Goal: Check status: Check status

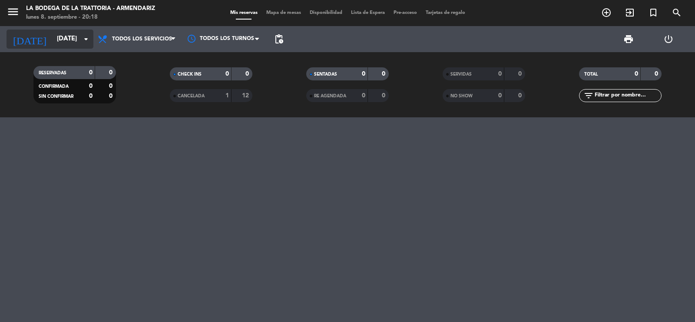
click at [53, 40] on input "[DATE]" at bounding box center [95, 39] width 84 height 17
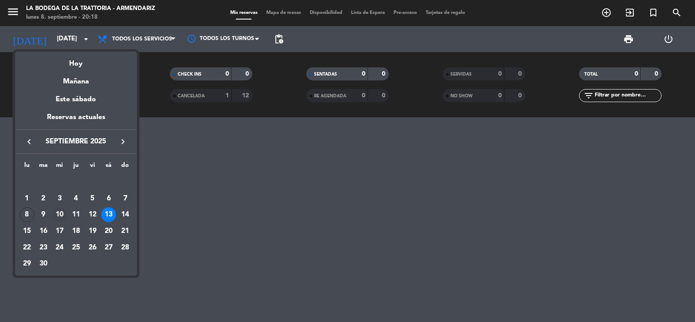
click at [55, 209] on div "10" at bounding box center [59, 214] width 15 height 15
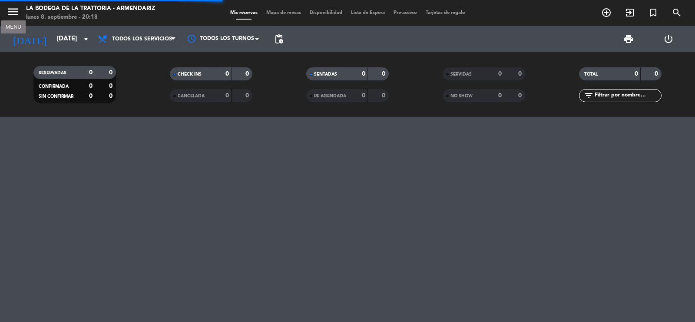
click at [11, 16] on icon "menu" at bounding box center [13, 11] width 13 height 13
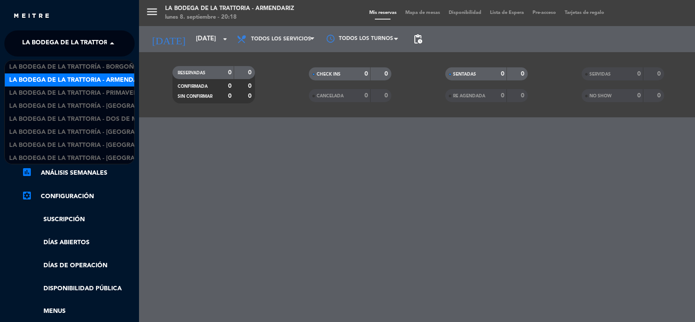
click at [78, 46] on span "La Bodega de la Trattoria - Armendariz" at bounding box center [91, 43] width 138 height 18
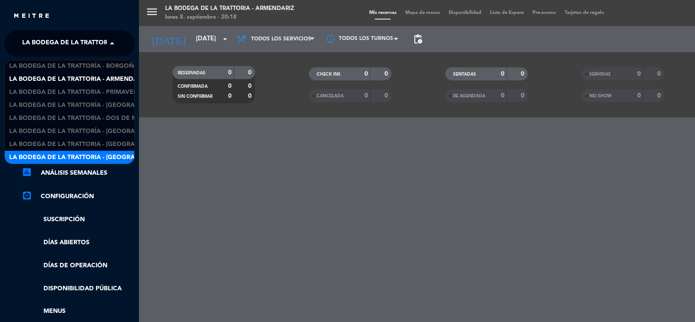
click at [108, 152] on span "La Bodega de la Trattoria - [GEOGRAPHIC_DATA]" at bounding box center [89, 157] width 161 height 10
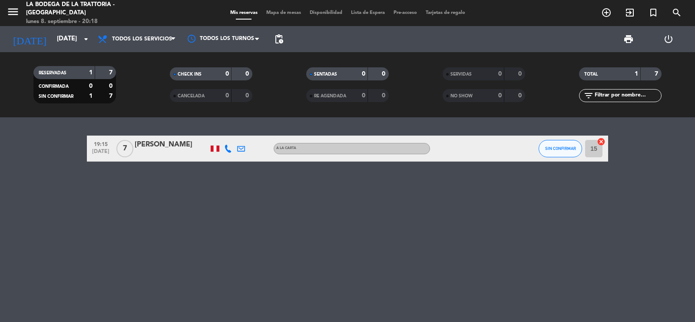
click at [227, 150] on icon at bounding box center [228, 149] width 8 height 8
click at [234, 133] on span "content_paste" at bounding box center [237, 133] width 7 height 7
click at [238, 149] on icon at bounding box center [241, 149] width 8 height 8
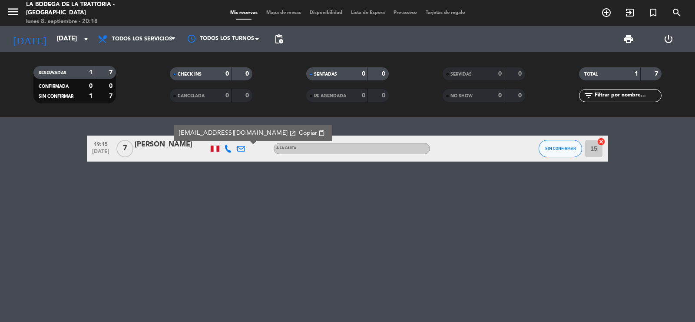
click at [299, 129] on span "Copiar" at bounding box center [308, 133] width 18 height 9
click at [68, 35] on input "[DATE]" at bounding box center [95, 39] width 84 height 17
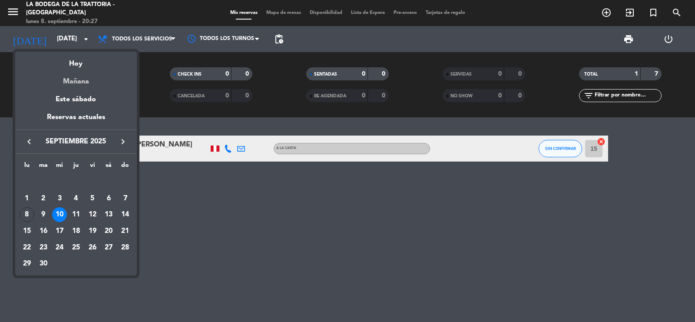
click at [81, 77] on div "Mañana" at bounding box center [76, 78] width 122 height 18
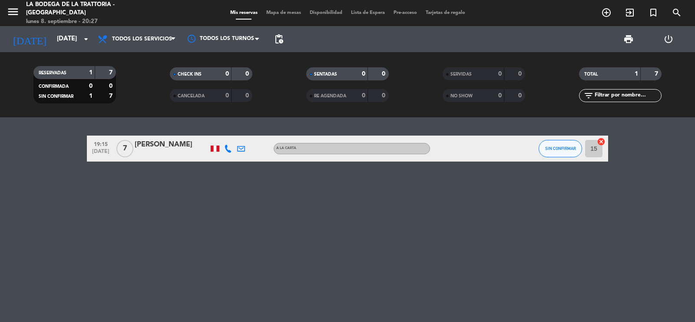
type input "[DATE]"
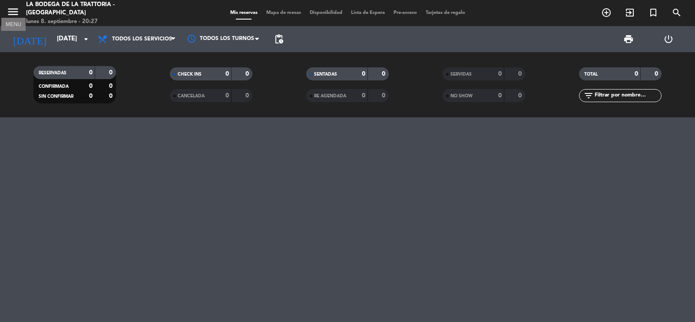
click at [10, 14] on icon "menu" at bounding box center [13, 11] width 13 height 13
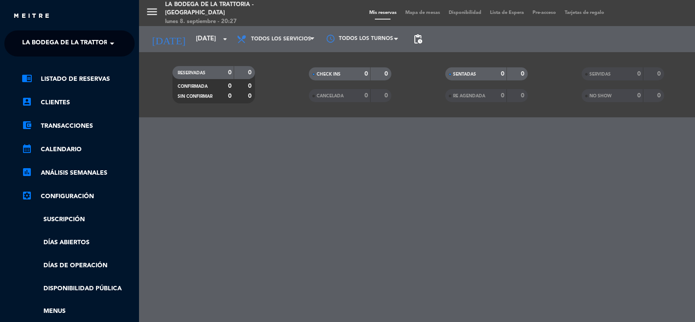
click at [75, 38] on span "La Bodega de la Trattoria - [GEOGRAPHIC_DATA]" at bounding box center [102, 43] width 161 height 18
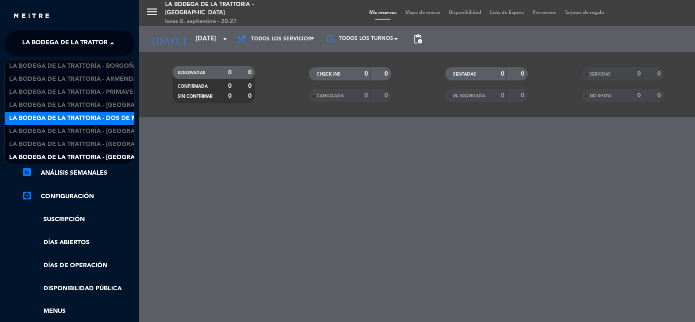
click at [79, 120] on span "La Bodega de la Trattoria - Dos de Mayo" at bounding box center [79, 118] width 141 height 10
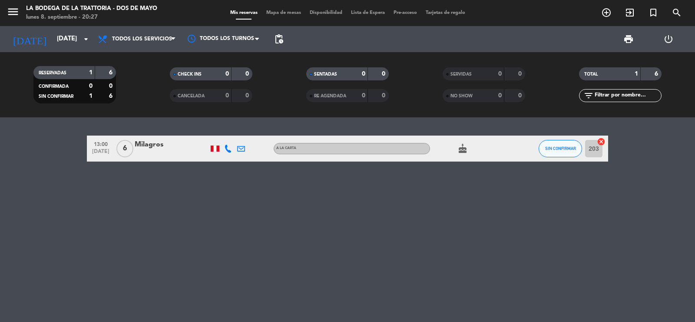
click at [228, 149] on icon at bounding box center [228, 149] width 8 height 8
click at [234, 136] on span "content_paste" at bounding box center [237, 133] width 7 height 7
click at [243, 151] on icon at bounding box center [241, 149] width 8 height 8
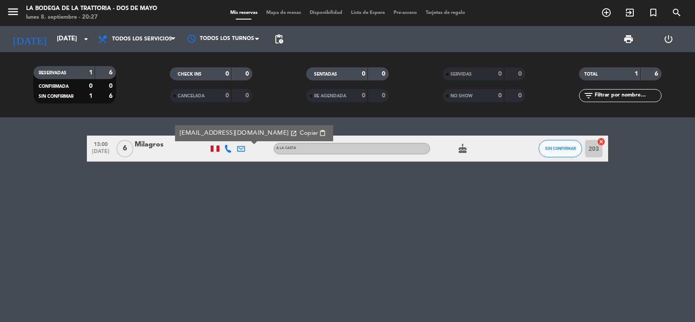
click at [300, 135] on span "Copiar" at bounding box center [309, 133] width 18 height 9
